Goal: Task Accomplishment & Management: Complete application form

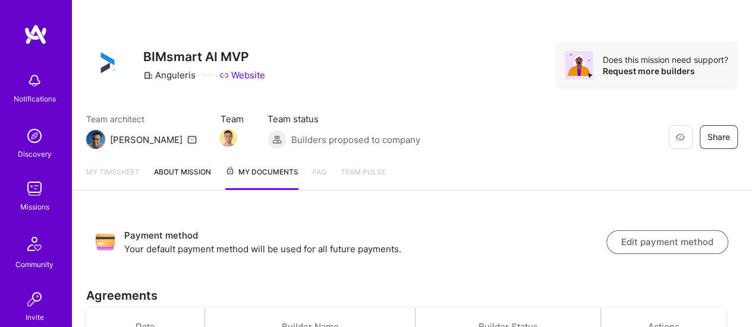
click at [30, 193] on img at bounding box center [35, 189] width 24 height 24
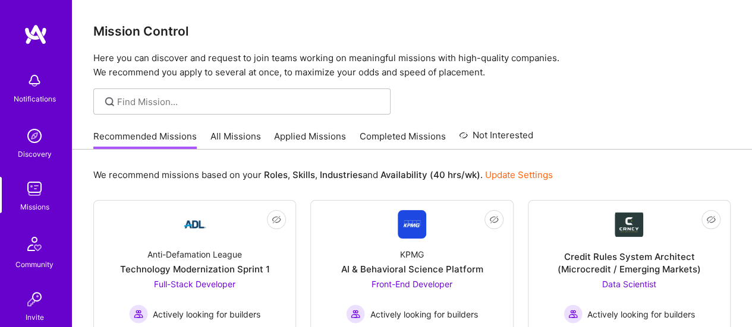
scroll to position [23, 0]
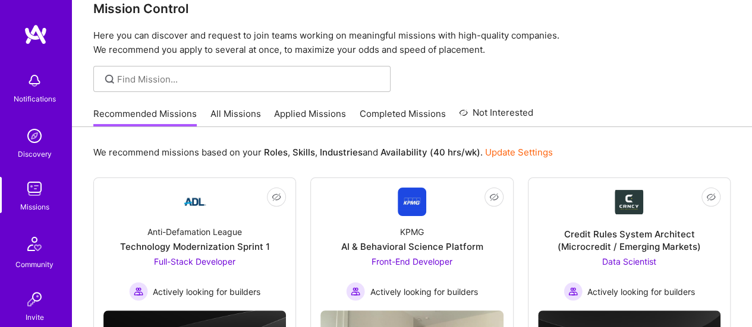
click at [241, 112] on link "All Missions" at bounding box center [235, 118] width 51 height 20
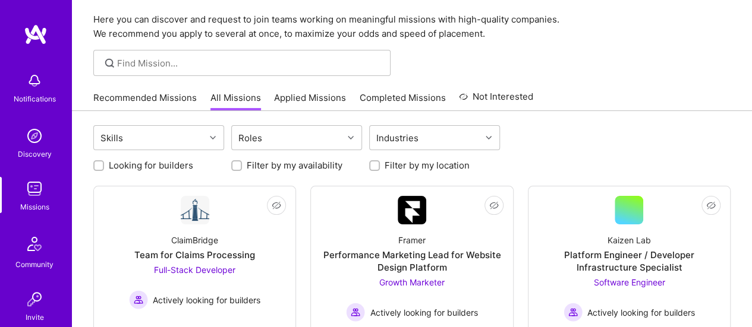
scroll to position [158, 0]
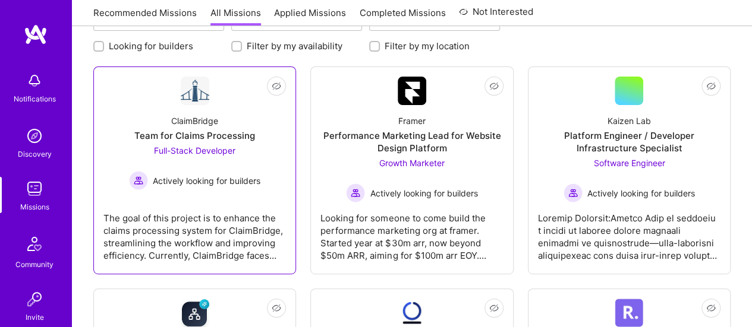
click at [220, 147] on span "Full-Stack Developer" at bounding box center [194, 151] width 81 height 10
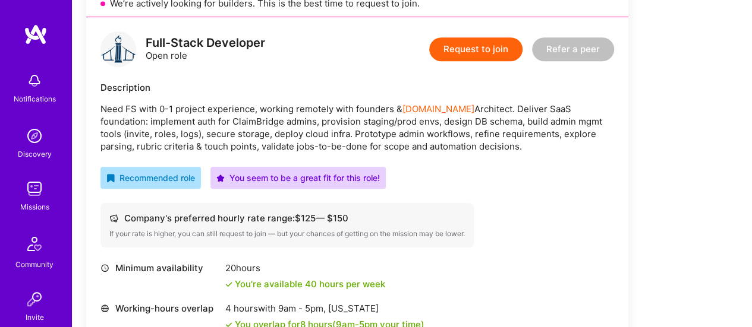
scroll to position [280, 0]
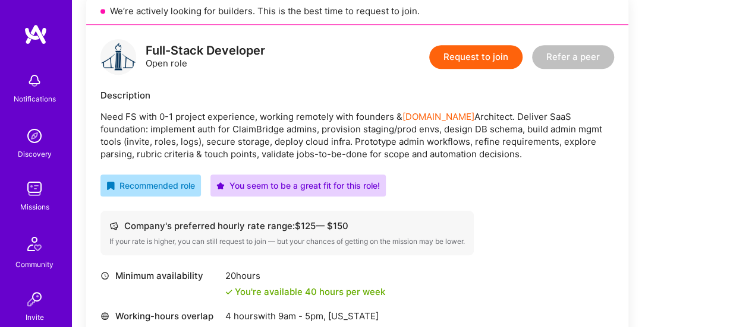
click at [481, 59] on button "Request to join" at bounding box center [475, 57] width 93 height 24
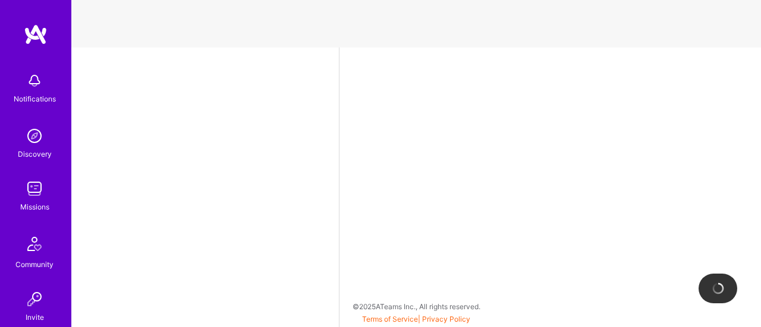
select select "US"
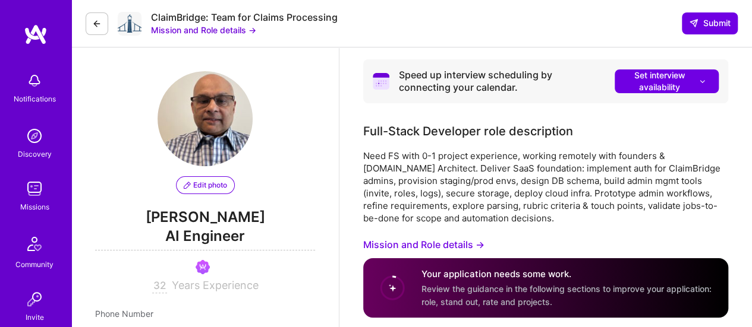
drag, startPoint x: 627, startPoint y: 5, endPoint x: 429, endPoint y: 27, distance: 199.6
click at [429, 27] on div "ClaimBridge: Team for Claims Processing Mission and Role details → Submit" at bounding box center [411, 24] width 680 height 48
click at [102, 21] on button at bounding box center [97, 23] width 23 height 23
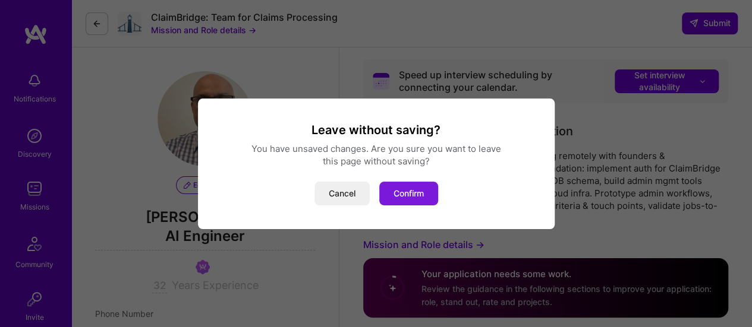
click at [405, 198] on button "Confirm" at bounding box center [408, 194] width 59 height 24
